Goal: Transaction & Acquisition: Purchase product/service

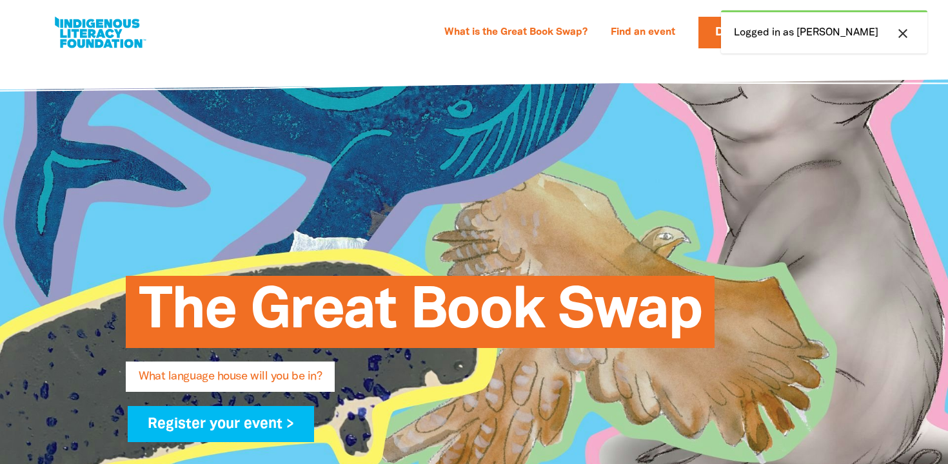
select select "primary-school"
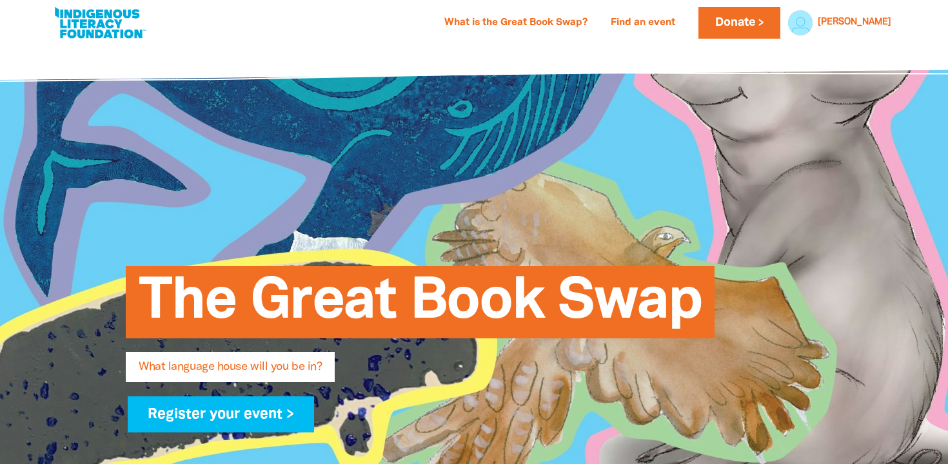
scroll to position [14, 0]
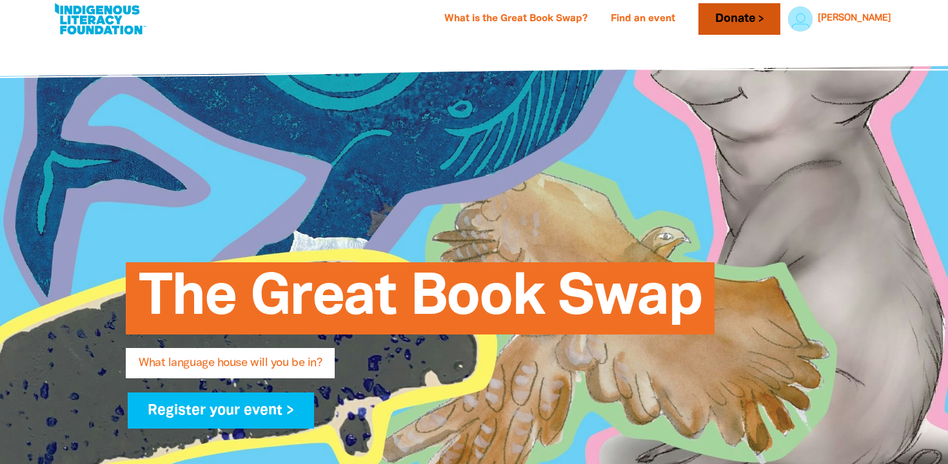
click at [748, 21] on link "Donate" at bounding box center [738, 19] width 81 height 32
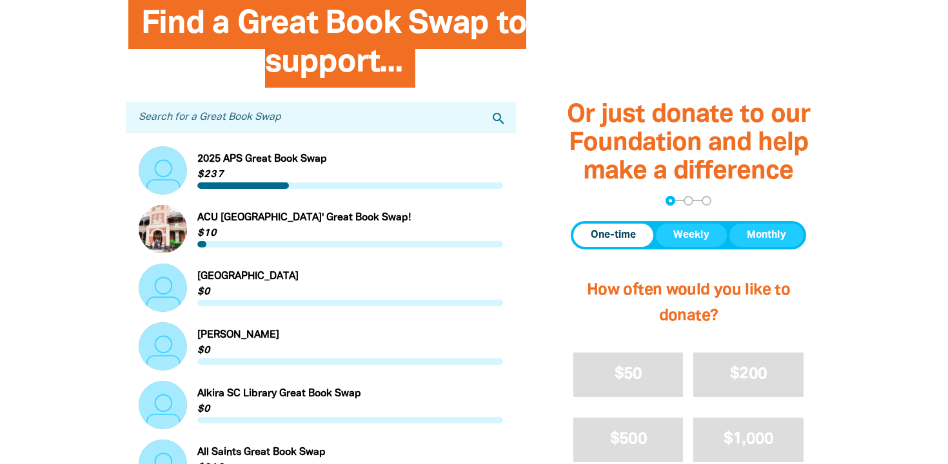
scroll to position [384, 0]
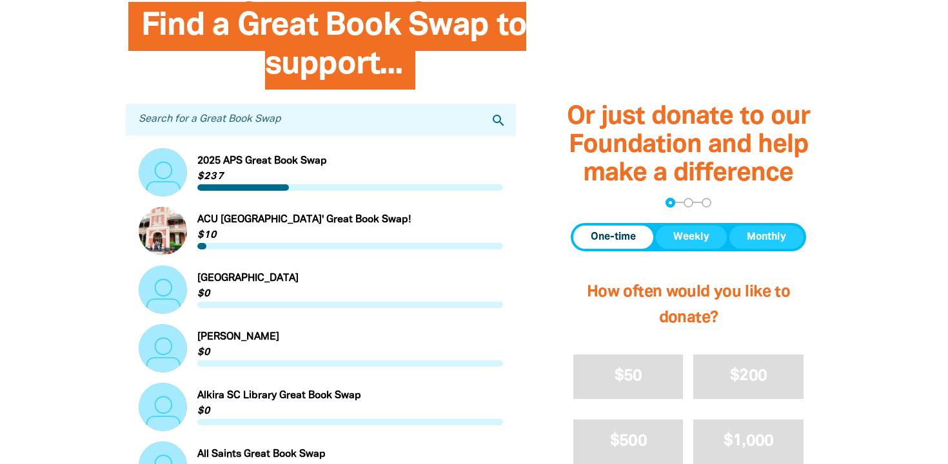
click at [348, 119] on input "Search for a Great Book Swap" at bounding box center [321, 120] width 390 height 32
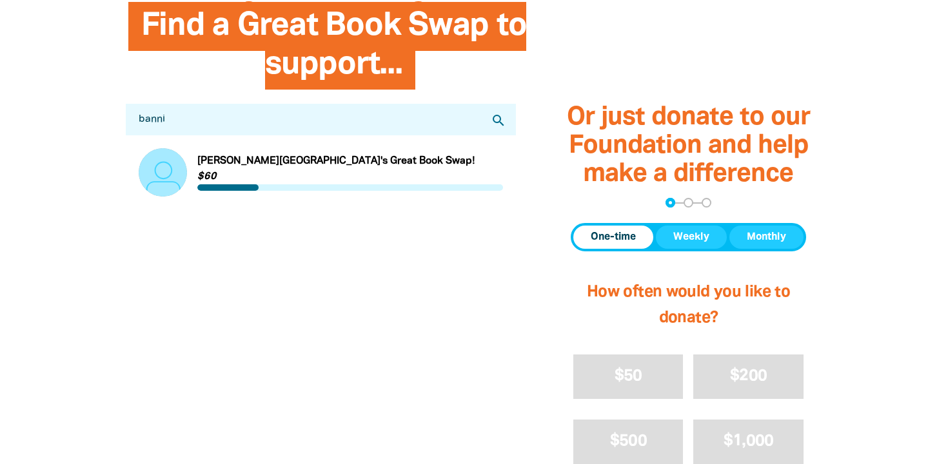
type input "[PERSON_NAME] creek"
click at [242, 161] on link "Link to [PERSON_NAME][GEOGRAPHIC_DATA]'s Great Book Swap!" at bounding box center [321, 172] width 364 height 48
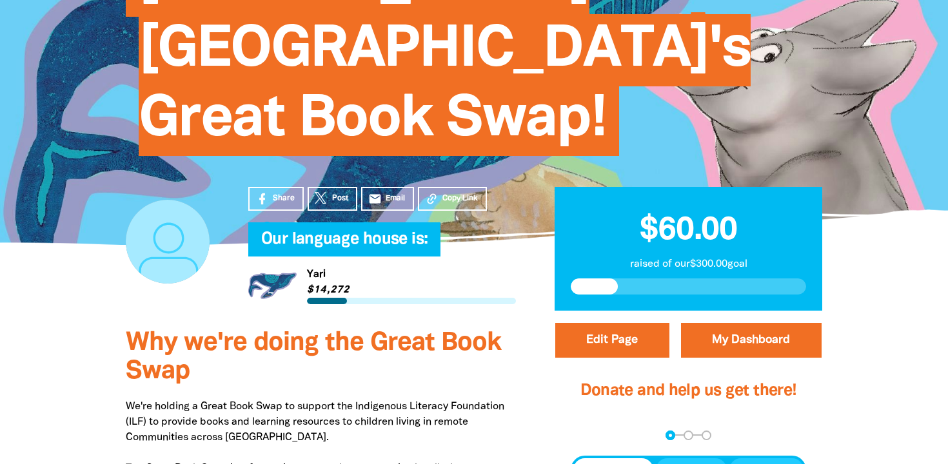
scroll to position [220, 0]
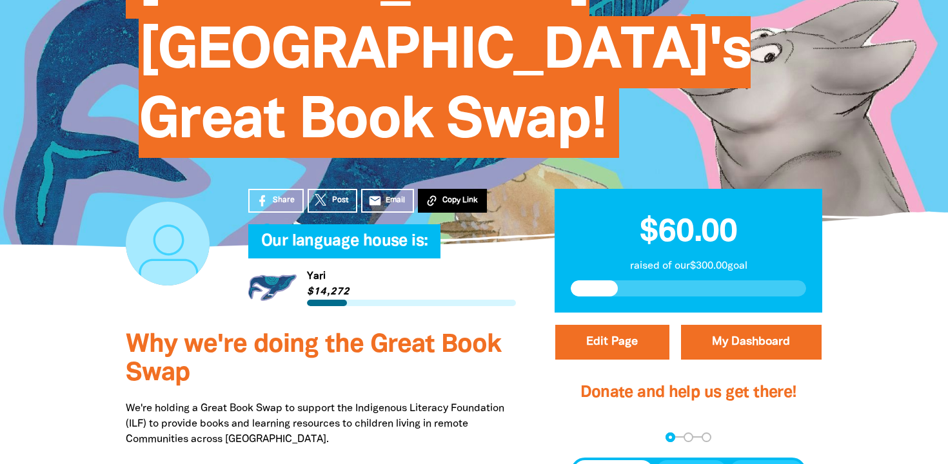
click at [454, 200] on span "Copy Link" at bounding box center [459, 201] width 35 height 12
